Goal: Check status: Check status

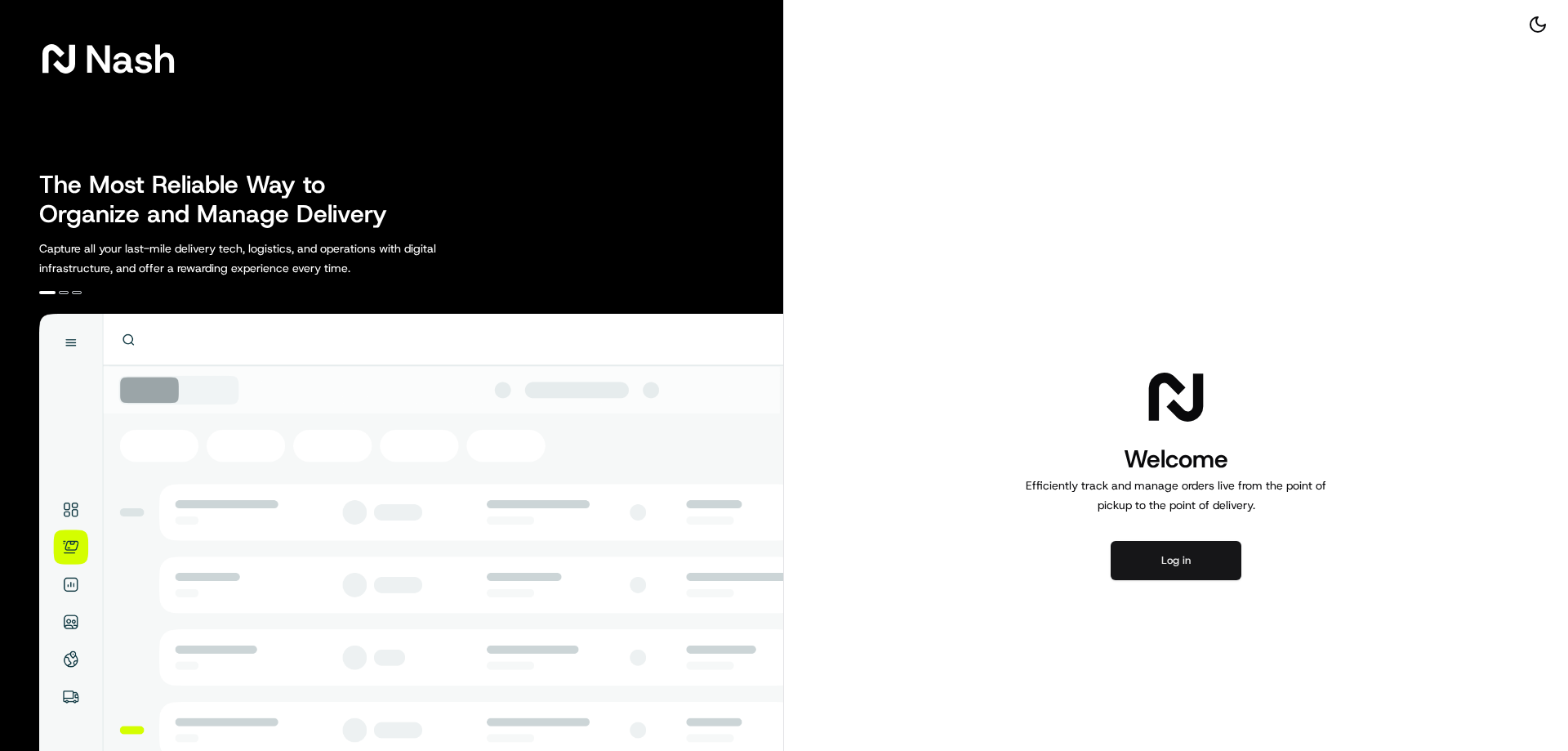
click at [1169, 565] on button "Log in" at bounding box center [1176, 560] width 130 height 39
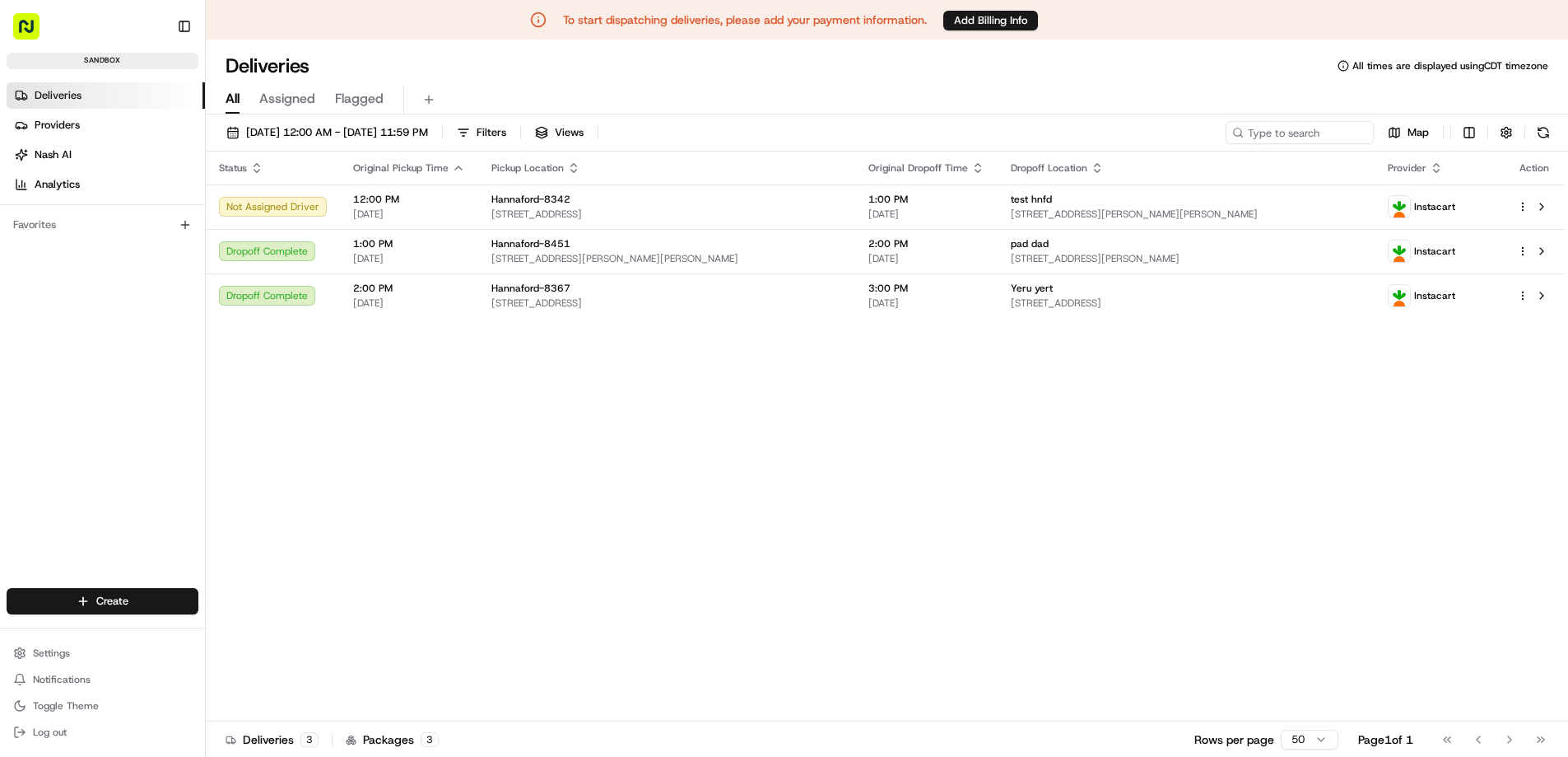
click at [694, 418] on div "Status Original Pickup Time Pickup Location Original Dropoff Time Dropoff Locat…" at bounding box center [885, 436] width 1359 height 569
click at [423, 494] on div "Status Original Pickup Time Pickup Location Original Dropoff Time Dropoff Locat…" at bounding box center [885, 436] width 1359 height 569
